Goal: Complete application form

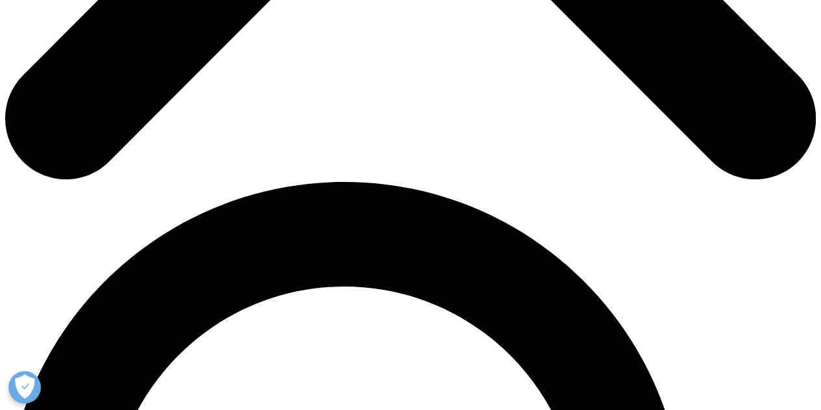
type input "Burak"
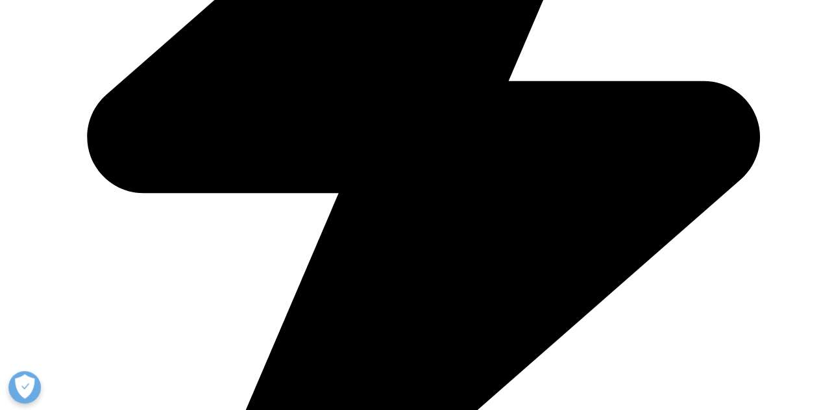
type input "Demirci"
type input "[EMAIL_ADDRESS][DOMAIN_NAME]"
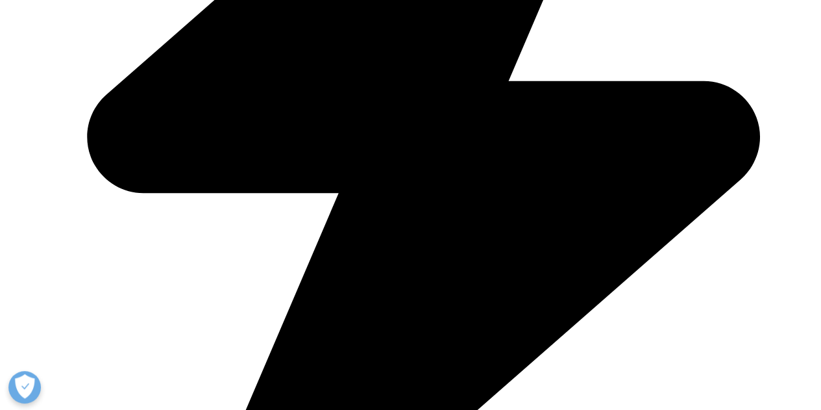
type input "Market Access Lead"
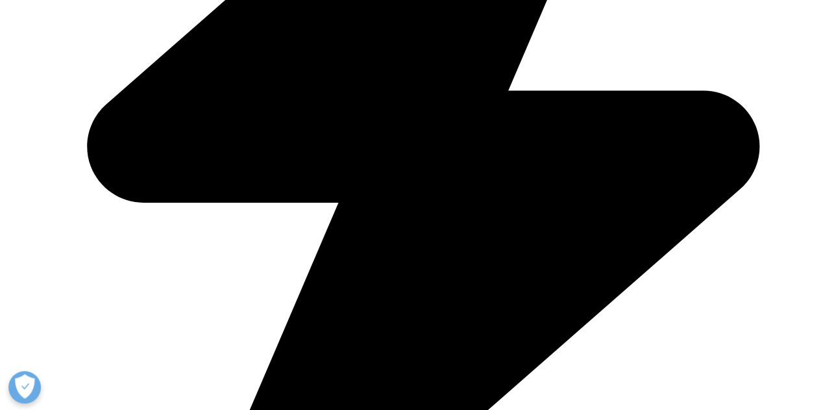
type input "Roche"
select select "Turkey"
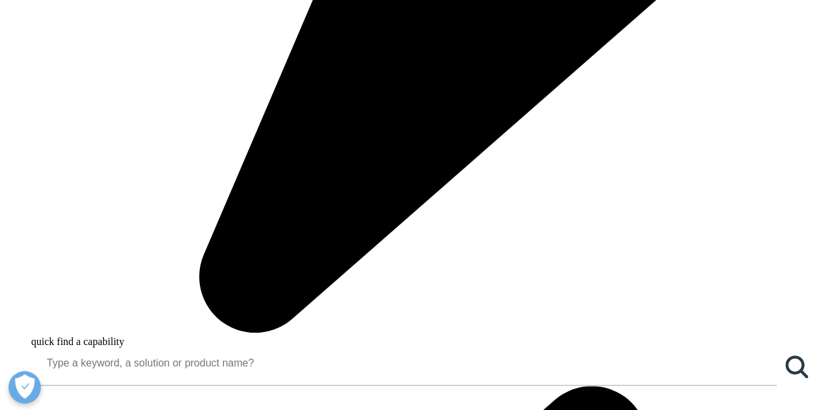
scroll to position [922, 0]
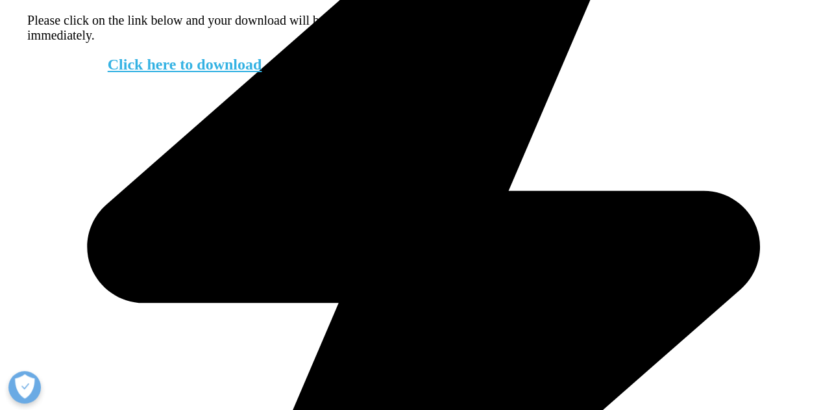
scroll to position [95, 314]
click at [262, 73] on link "Click here to download" at bounding box center [185, 64] width 155 height 17
